Goal: Find specific page/section: Find specific page/section

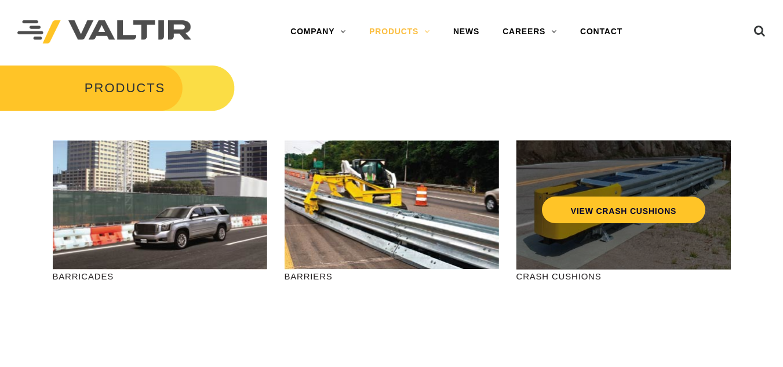
click at [589, 192] on div "VIEW CRASH CUSHIONS" at bounding box center [623, 185] width 168 height 38
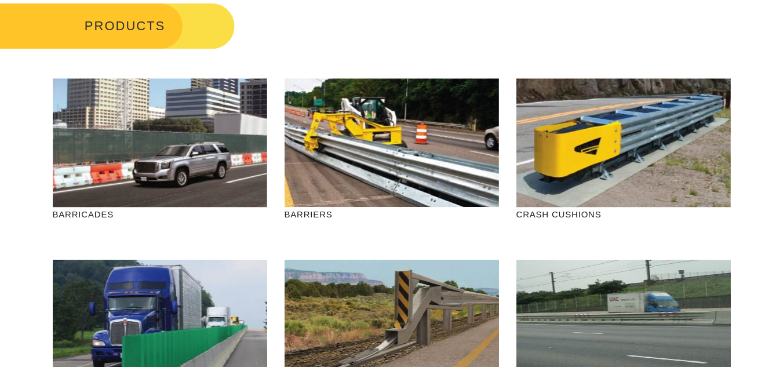
scroll to position [49, 0]
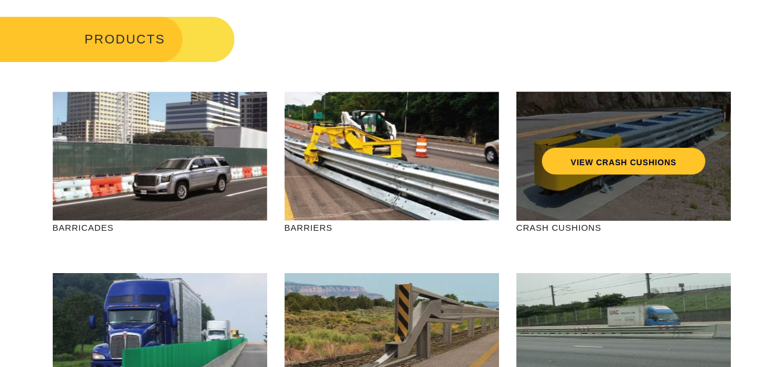
click at [649, 132] on div "VIEW CRASH CUSHIONS" at bounding box center [623, 137] width 168 height 38
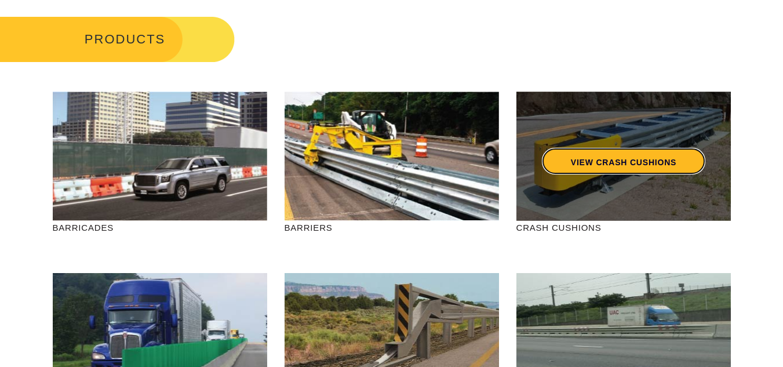
click at [624, 159] on link "VIEW CRASH CUSHIONS" at bounding box center [622, 161] width 163 height 27
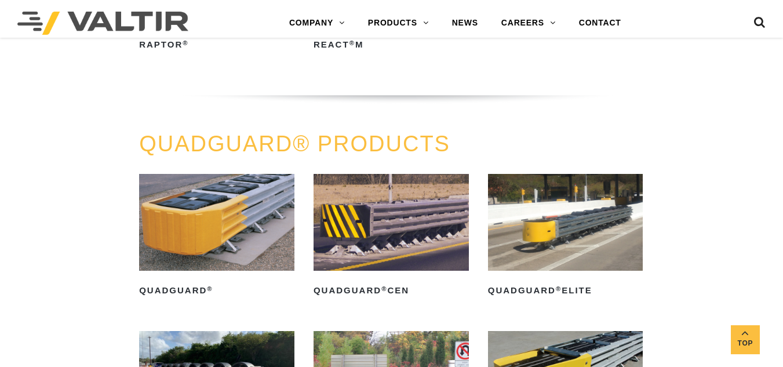
scroll to position [602, 0]
